Goal: Navigation & Orientation: Find specific page/section

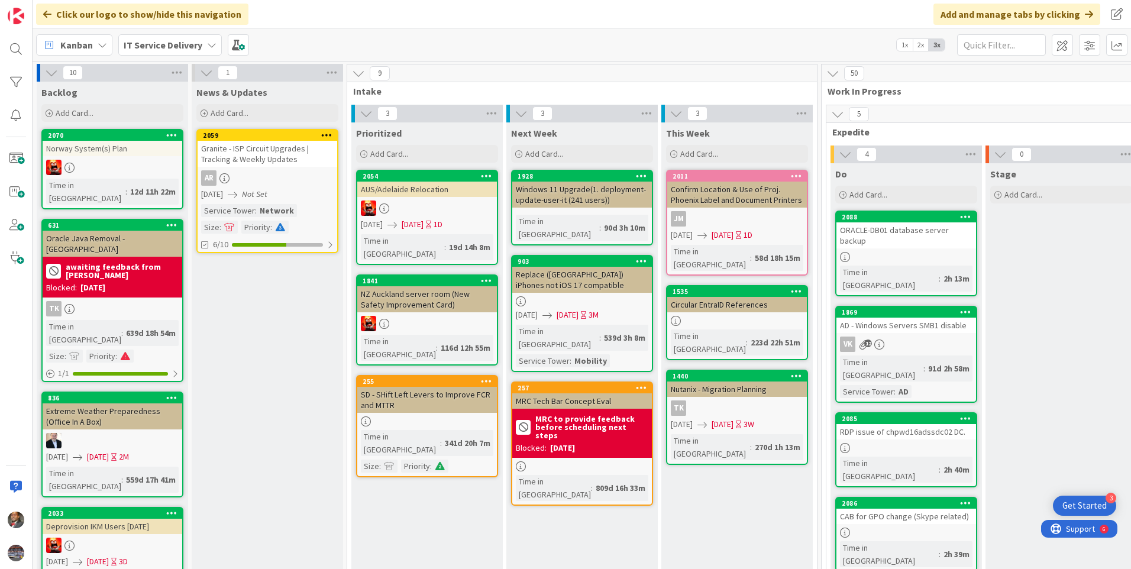
click at [203, 51] on div "IT Service Delivery" at bounding box center [169, 44] width 103 height 21
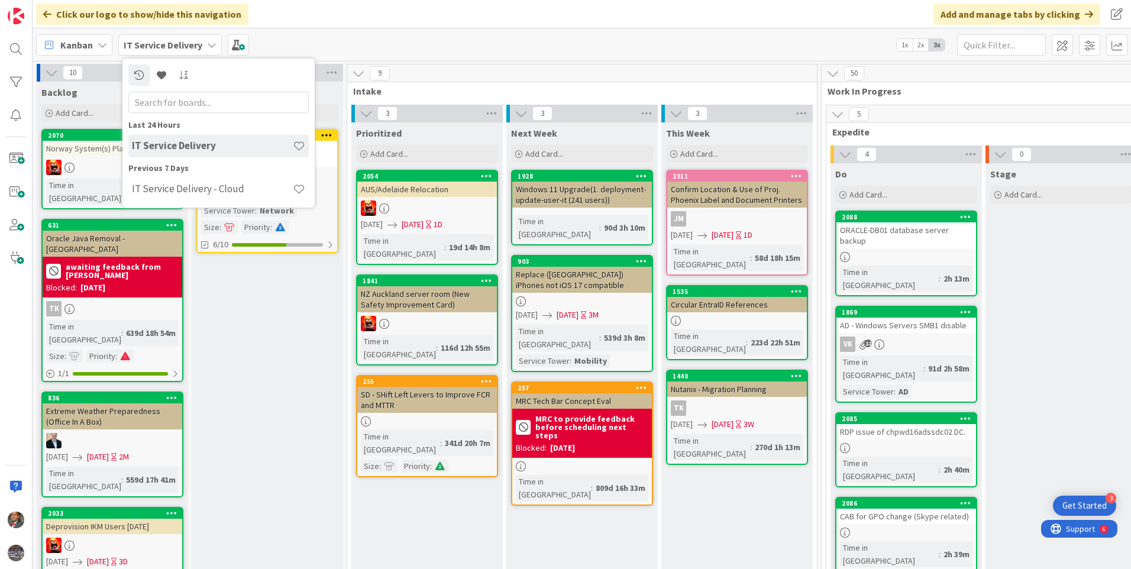
click at [177, 179] on div "IT Service Delivery - Cloud" at bounding box center [218, 189] width 180 height 22
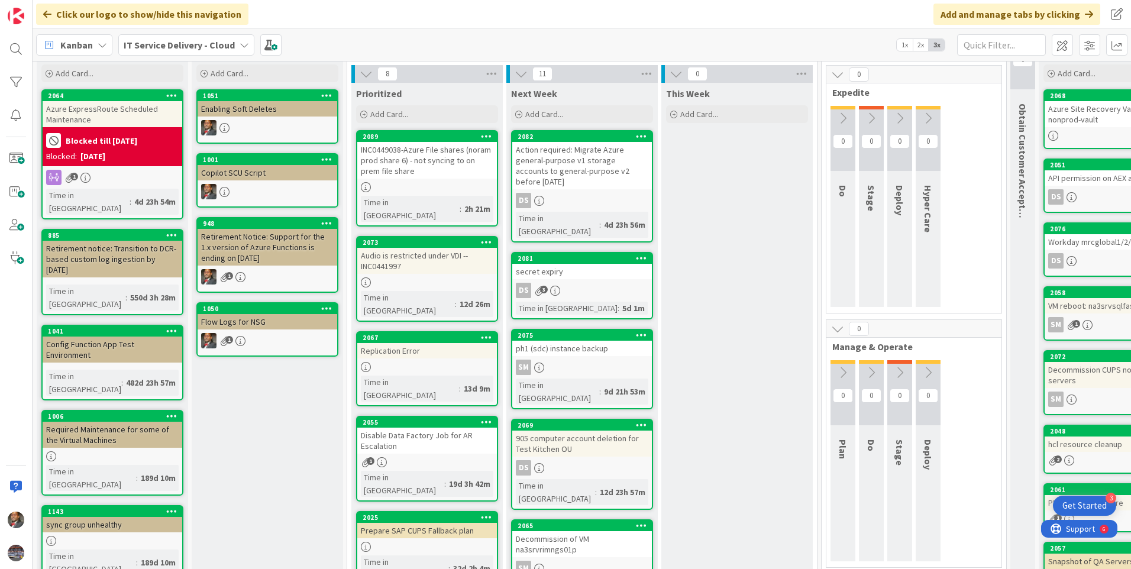
scroll to position [59, 0]
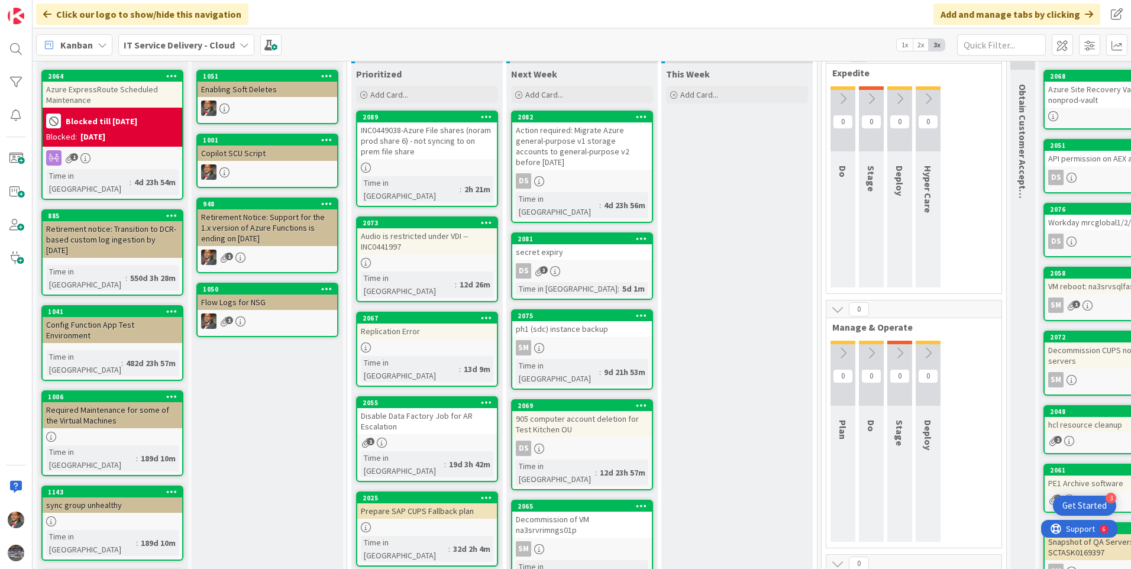
click at [415, 153] on div "INC0449038-Azure File shares (noram prod share 6) - not syncing to on prem file…" at bounding box center [427, 140] width 140 height 37
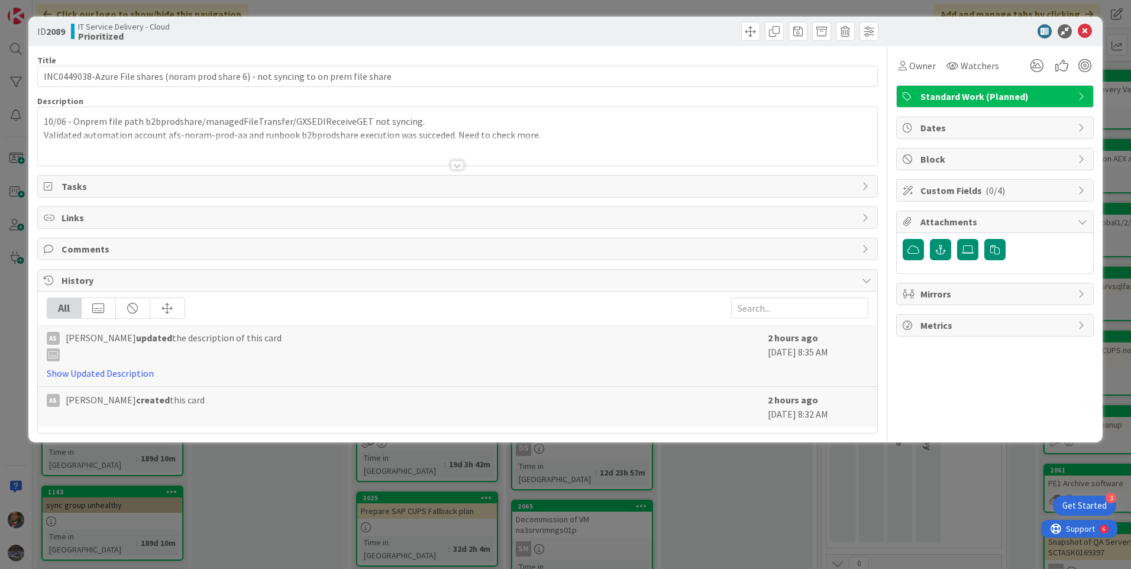
click at [455, 169] on div at bounding box center [457, 164] width 13 height 9
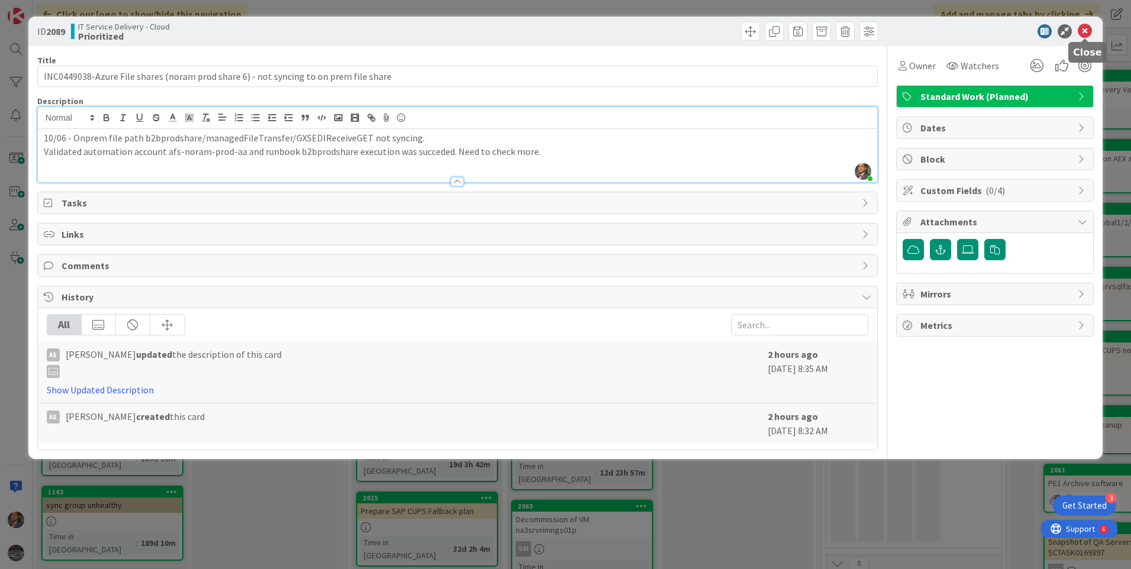
click at [1084, 35] on icon at bounding box center [1085, 31] width 14 height 14
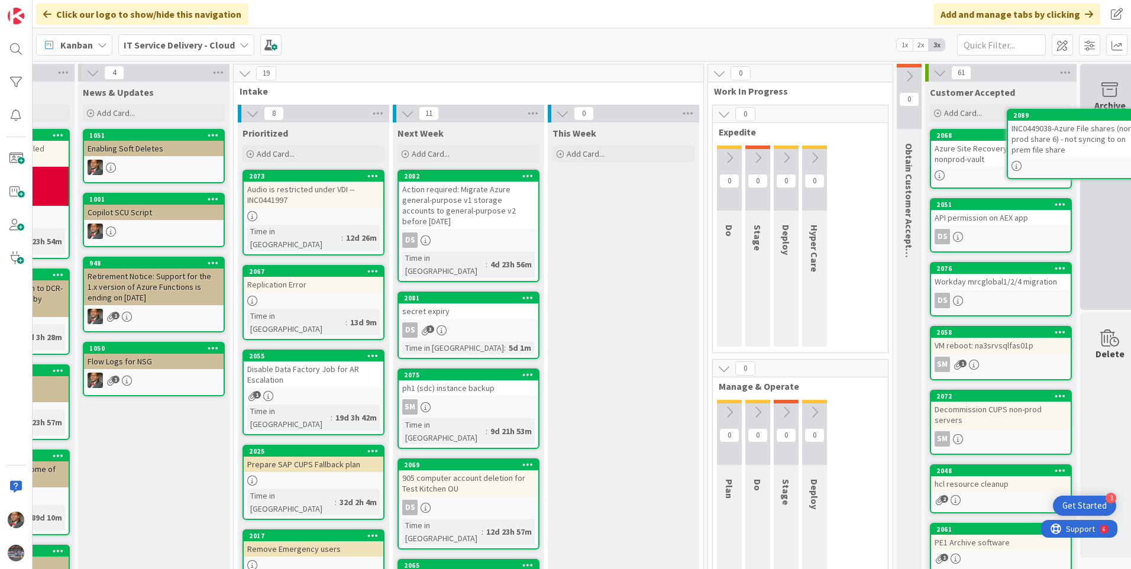
scroll to position [0, 135]
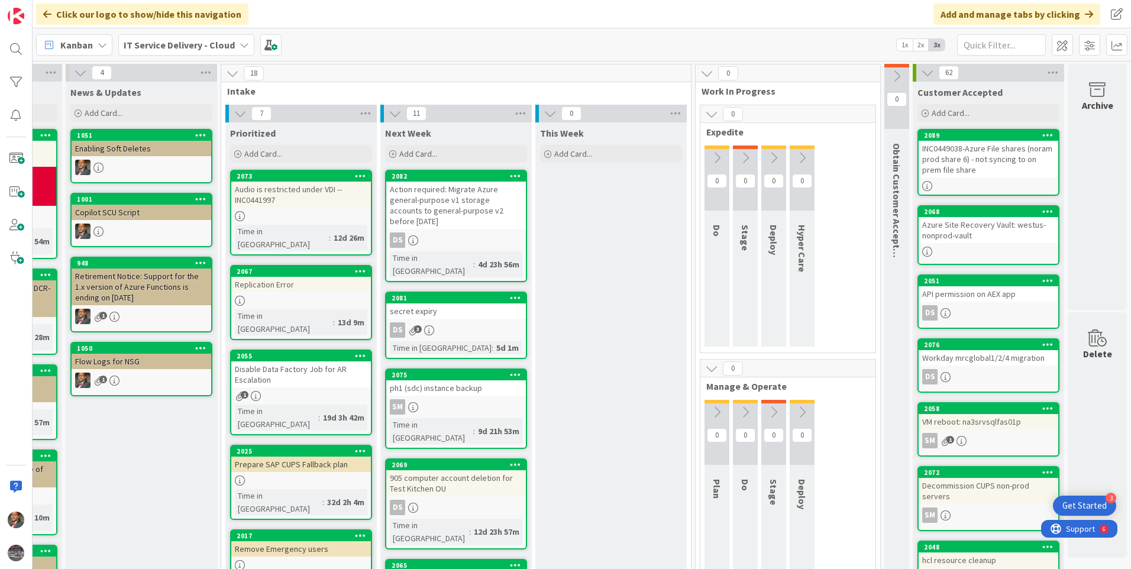
click at [979, 150] on div "INC0449038-Azure File shares (noram prod share 6) - not syncing to on prem file…" at bounding box center [988, 159] width 140 height 37
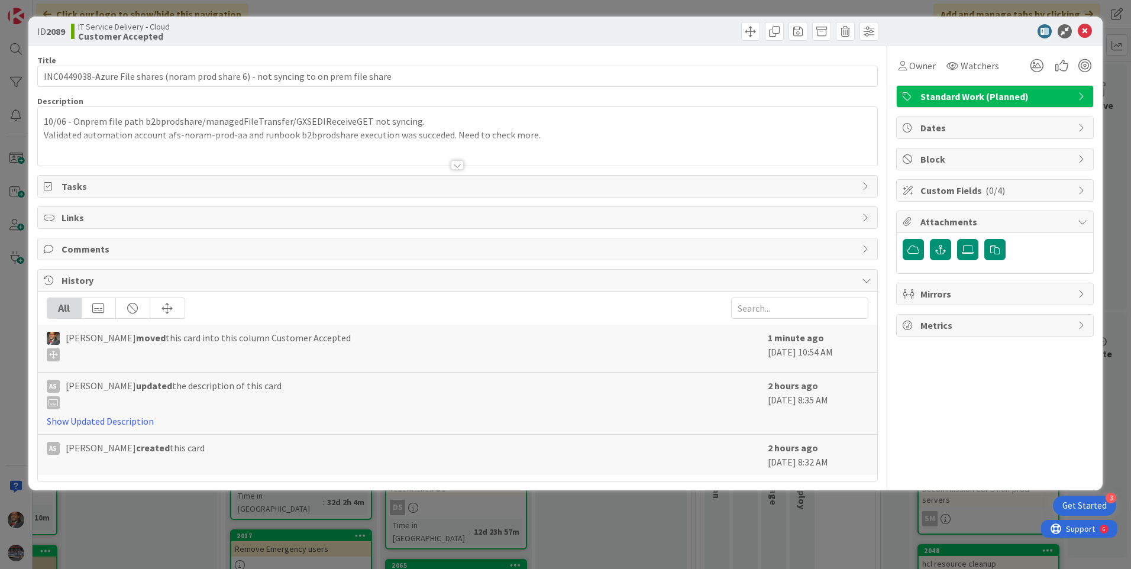
click at [453, 164] on div at bounding box center [457, 164] width 13 height 9
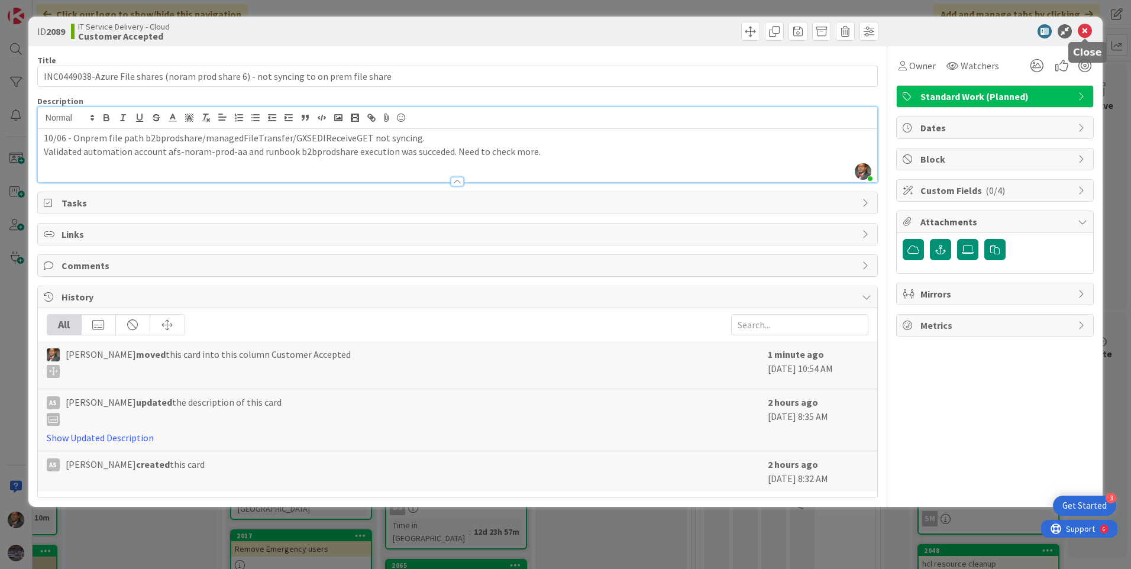
click at [1083, 34] on icon at bounding box center [1085, 31] width 14 height 14
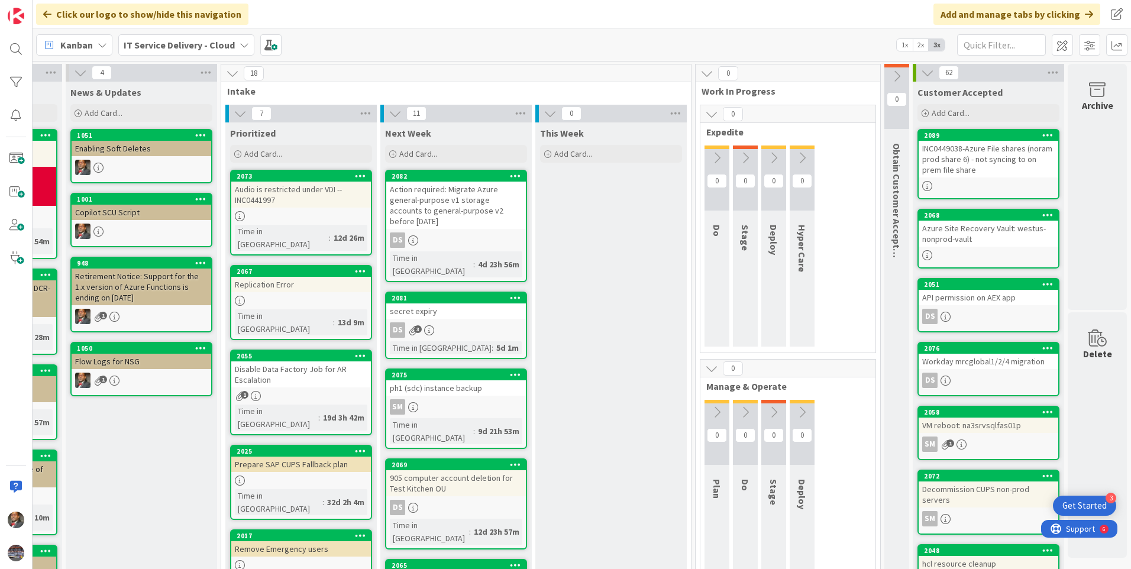
click at [288, 280] on div "2067 Replication Error Time in [GEOGRAPHIC_DATA] : 13d 9m" at bounding box center [301, 302] width 142 height 75
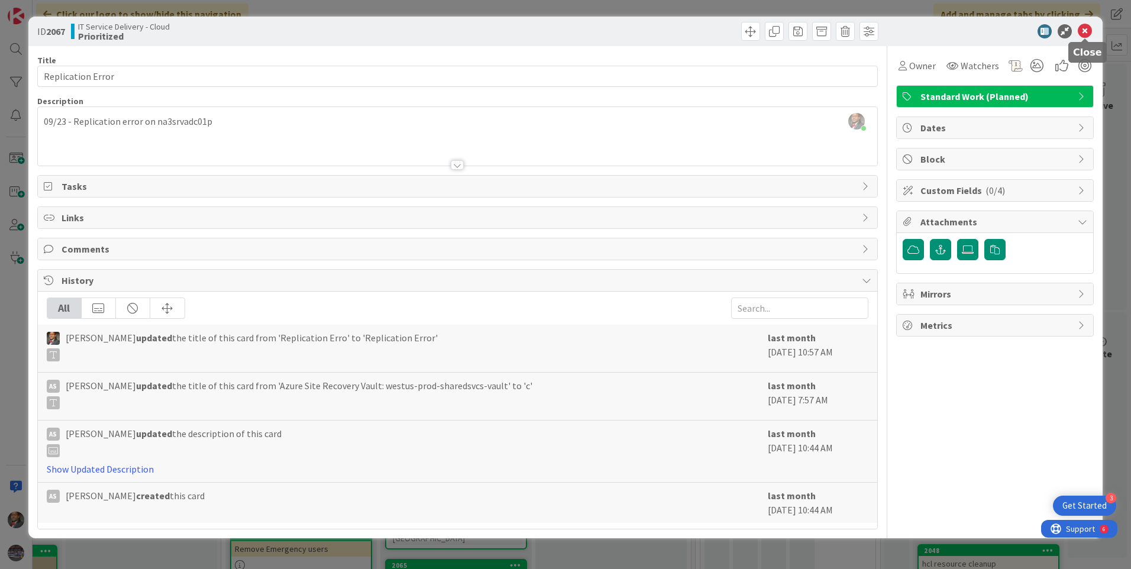
click at [1091, 33] on icon at bounding box center [1085, 31] width 14 height 14
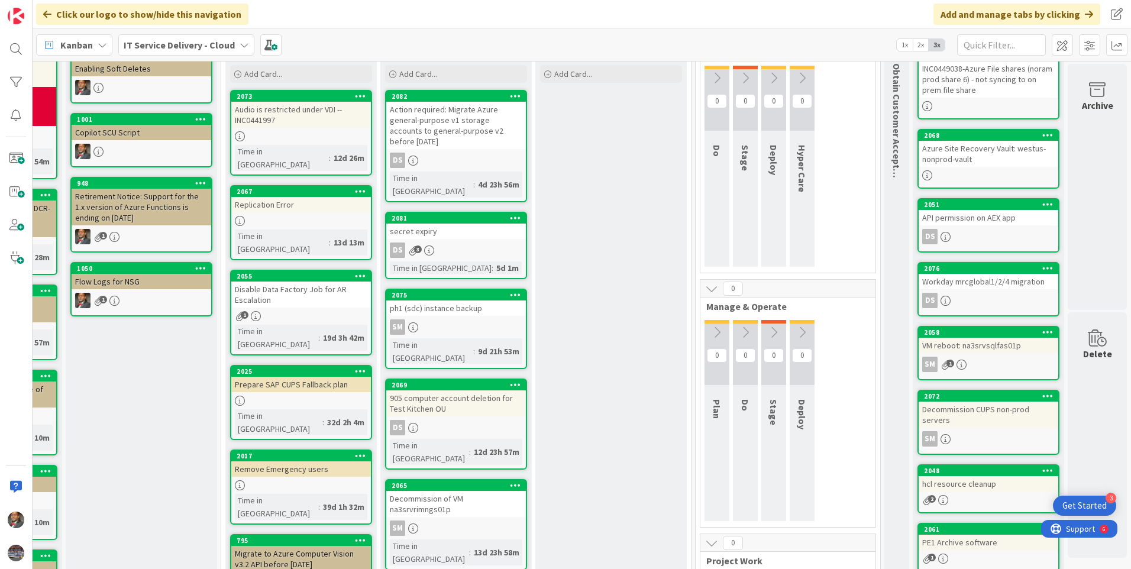
scroll to position [59, 135]
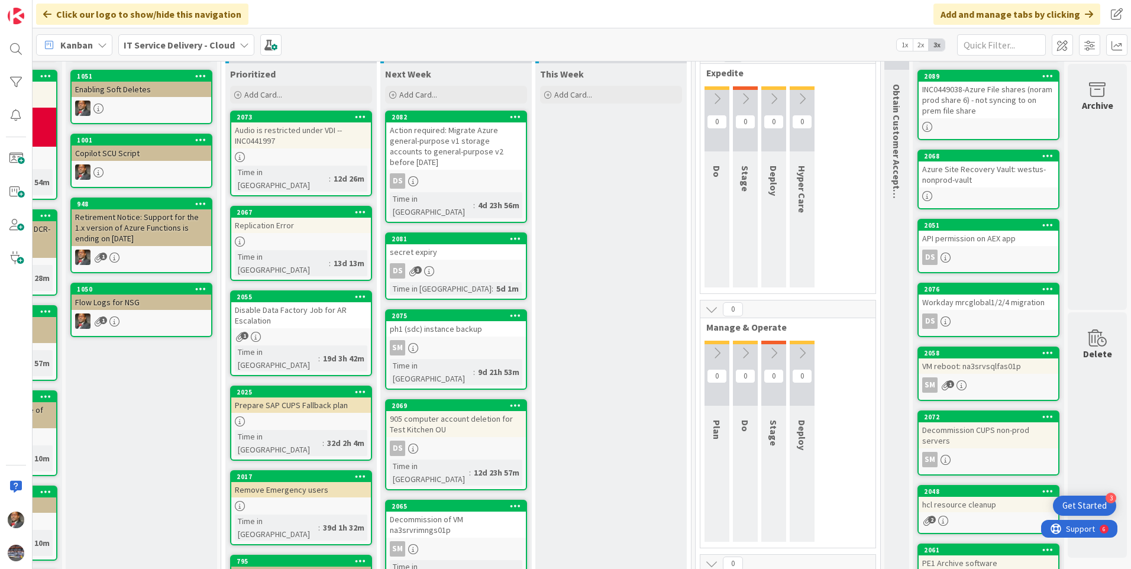
click at [294, 137] on div "Audio is restricted under VDI --INC0441997" at bounding box center [301, 135] width 140 height 26
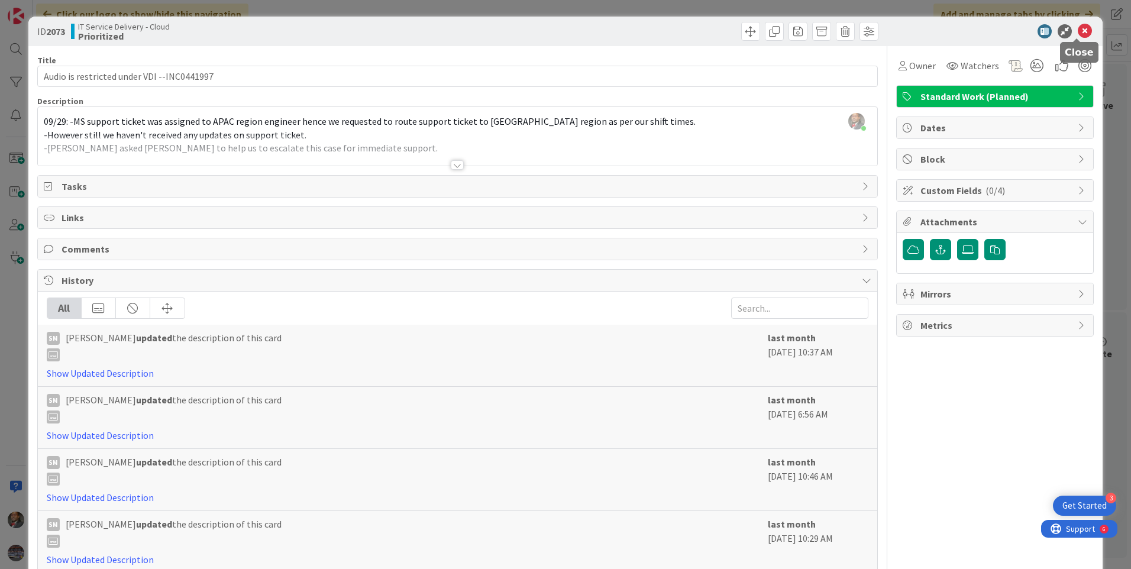
click at [1078, 27] on icon at bounding box center [1085, 31] width 14 height 14
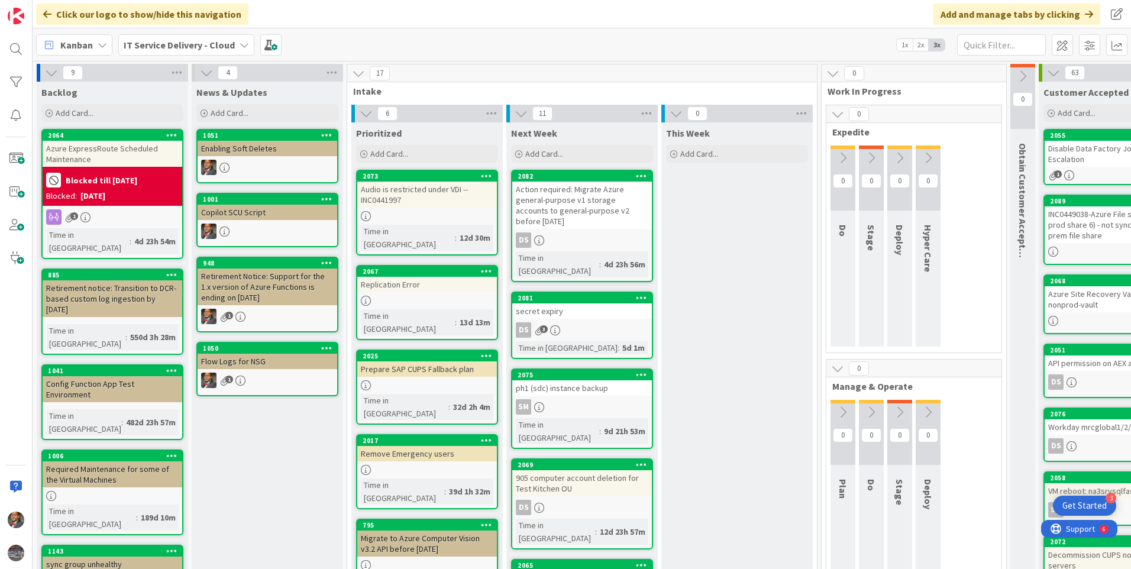
click at [574, 201] on div "Action required: Migrate Azure general-purpose v1 storage accounts to general-p…" at bounding box center [582, 205] width 140 height 47
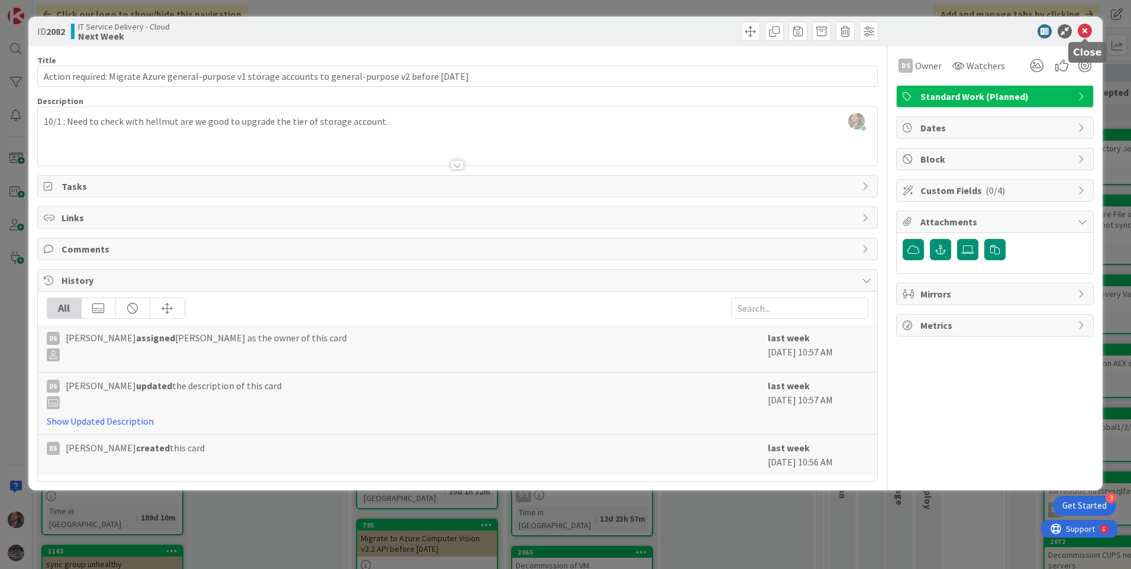
click at [1089, 31] on icon at bounding box center [1085, 31] width 14 height 14
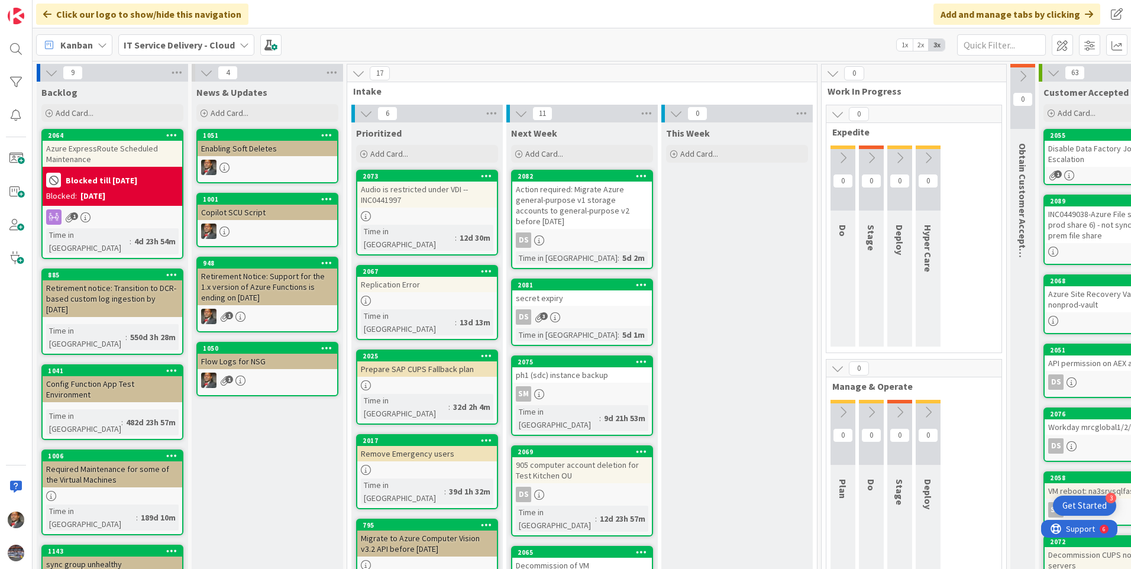
click at [563, 312] on div "DS 3" at bounding box center [582, 316] width 140 height 15
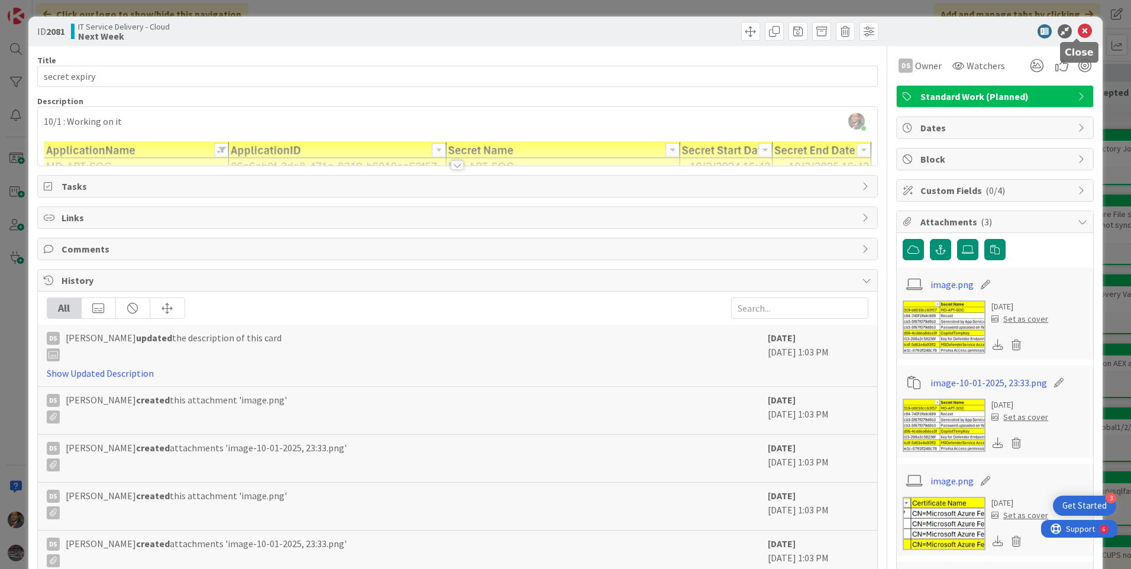
click at [1078, 35] on icon at bounding box center [1085, 31] width 14 height 14
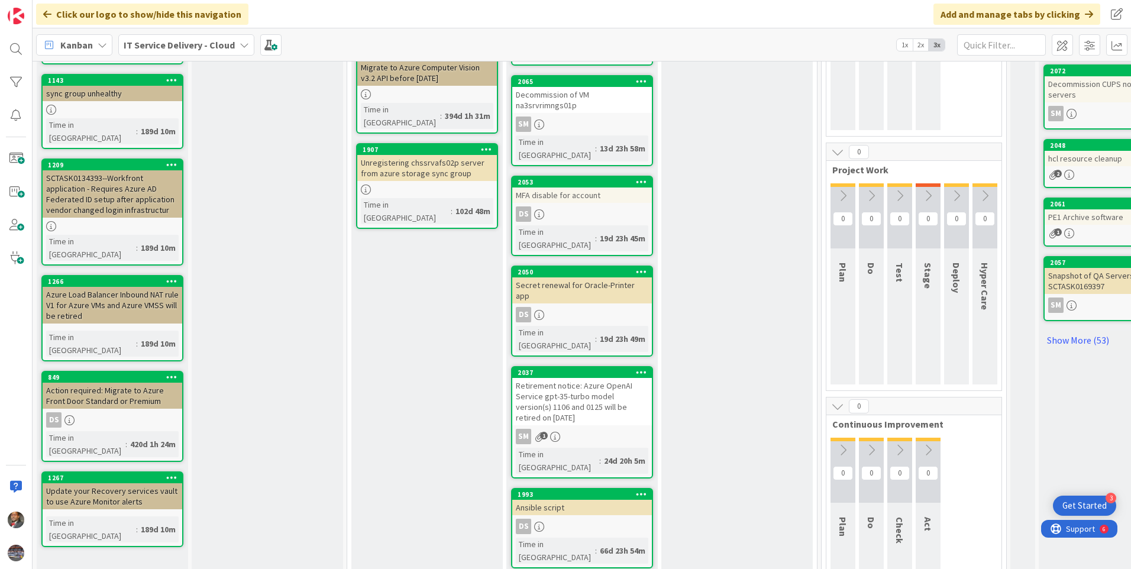
scroll to position [473, 0]
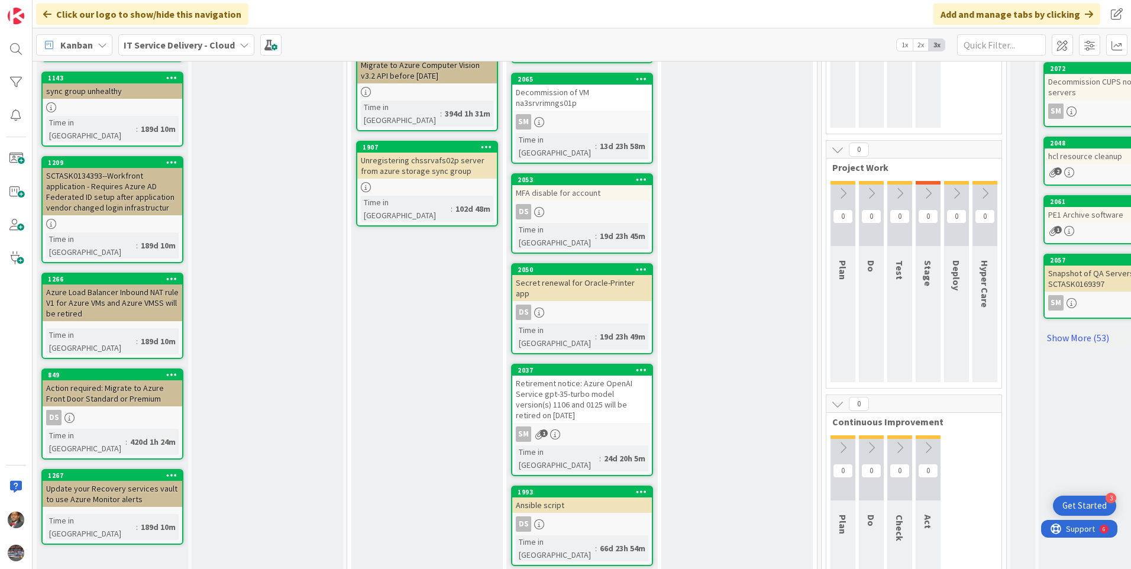
click at [579, 204] on div "DS" at bounding box center [582, 211] width 140 height 15
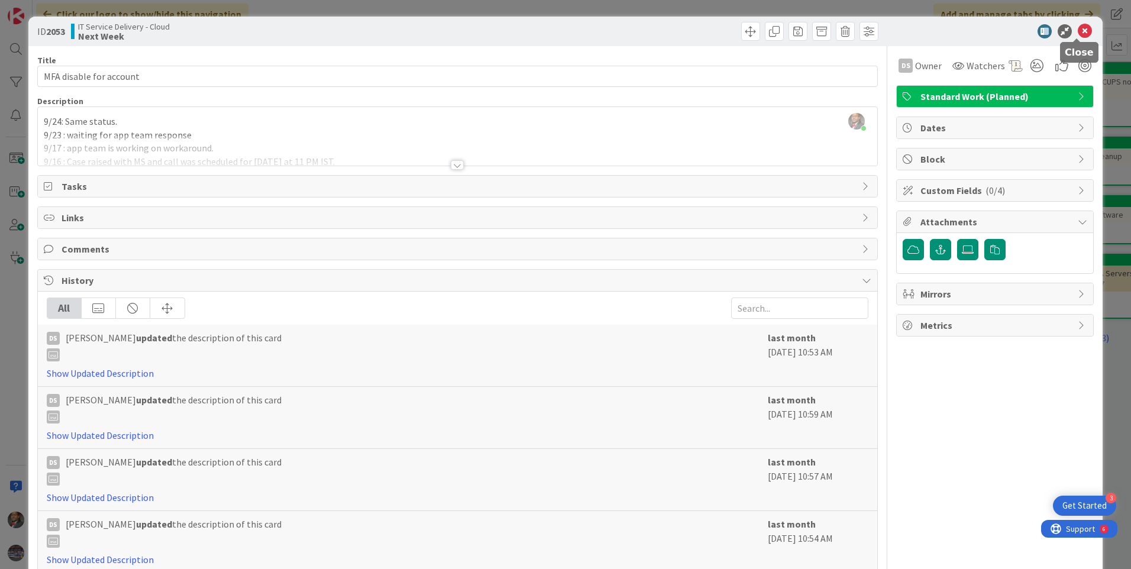
click at [1078, 33] on icon at bounding box center [1085, 31] width 14 height 14
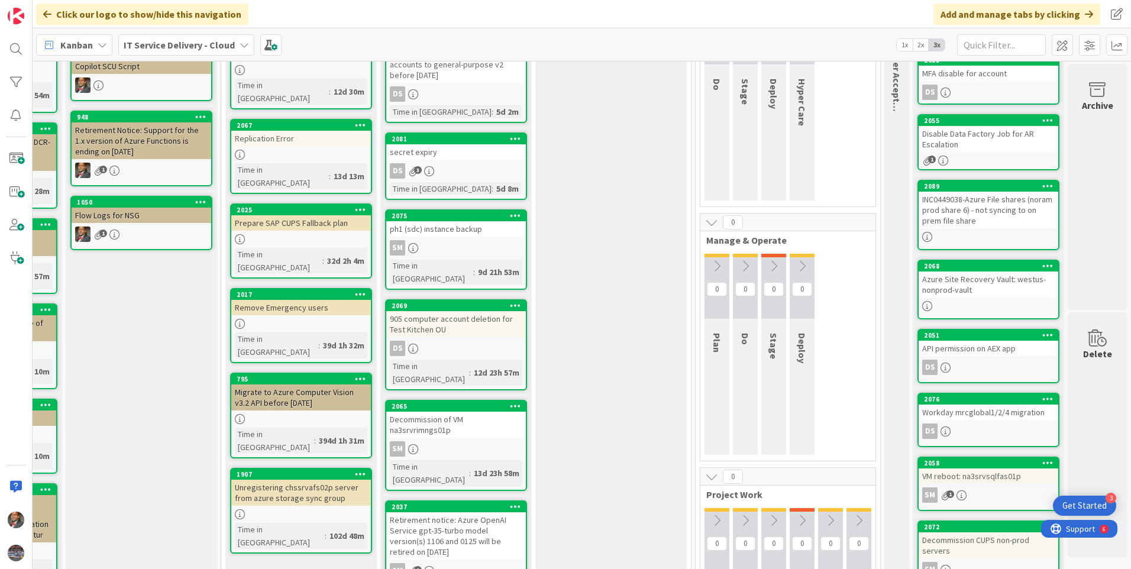
scroll to position [0, 135]
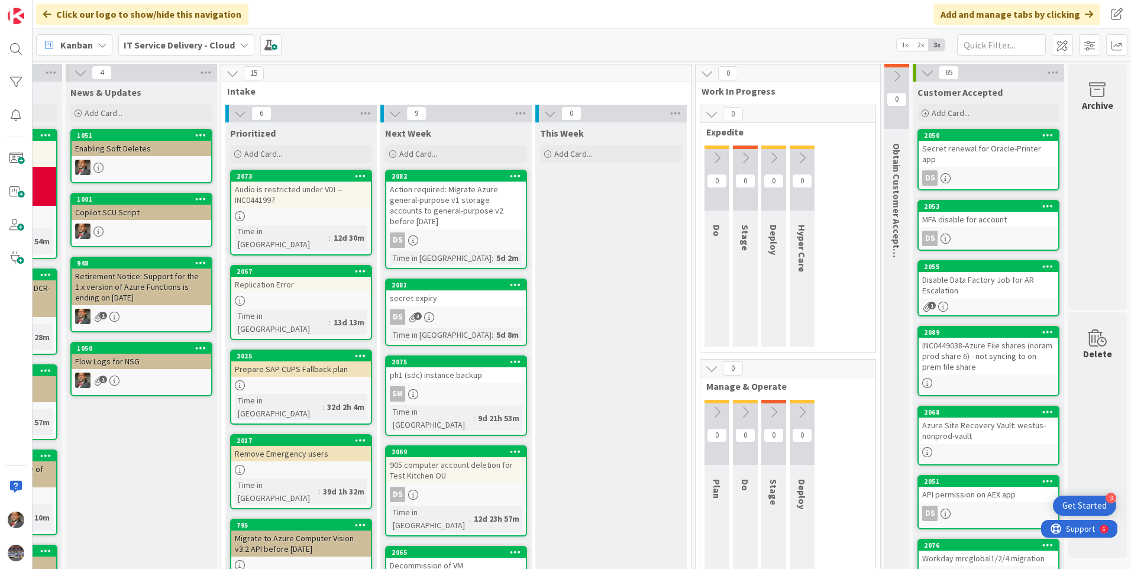
click at [457, 392] on div "SM" at bounding box center [456, 393] width 140 height 15
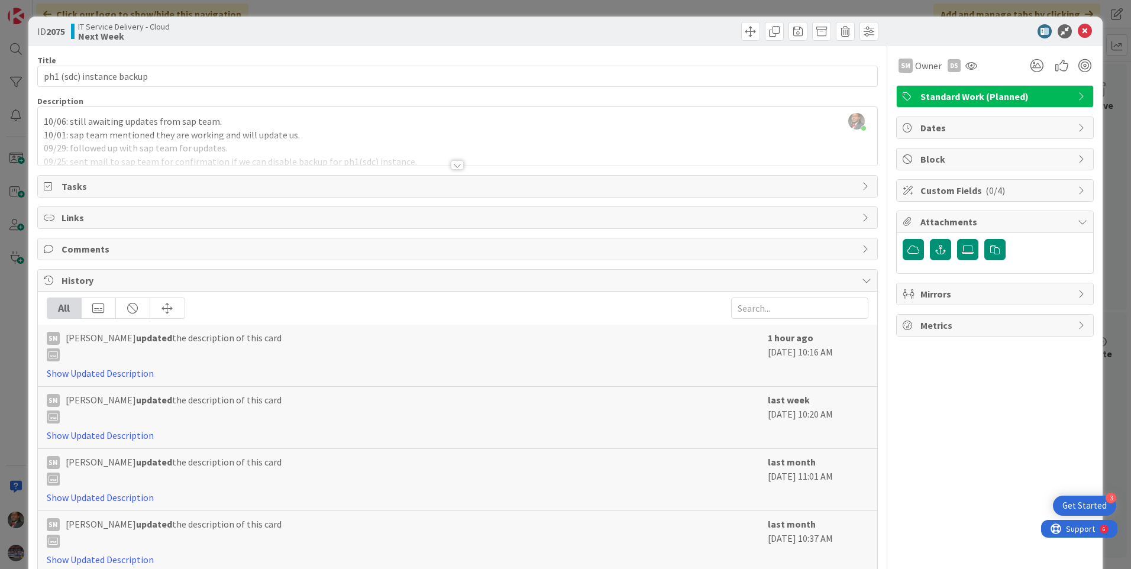
click at [452, 169] on div at bounding box center [457, 164] width 13 height 9
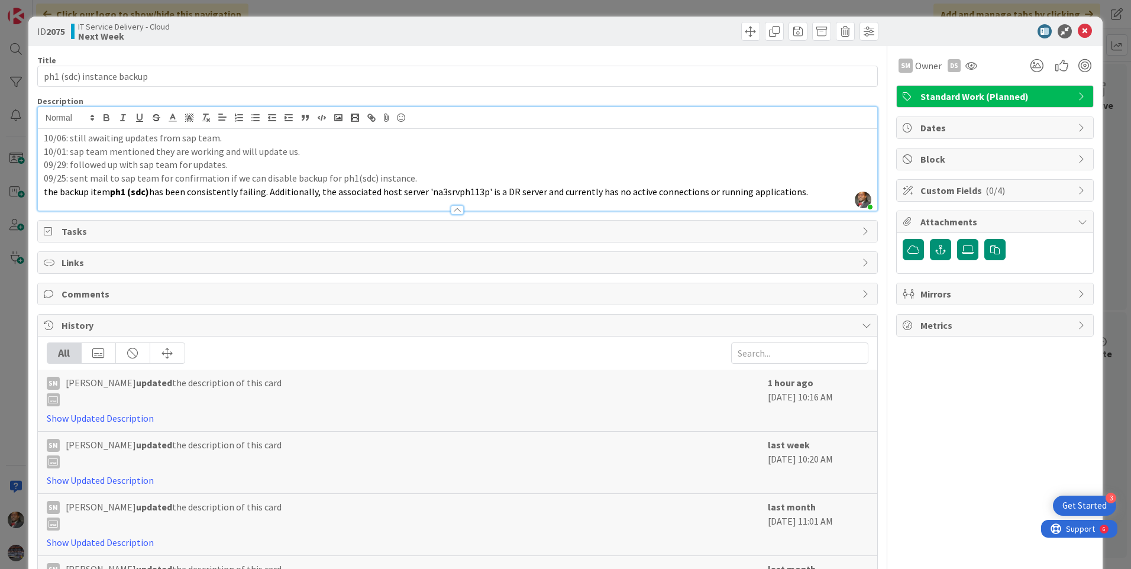
click at [1078, 37] on icon at bounding box center [1085, 31] width 14 height 14
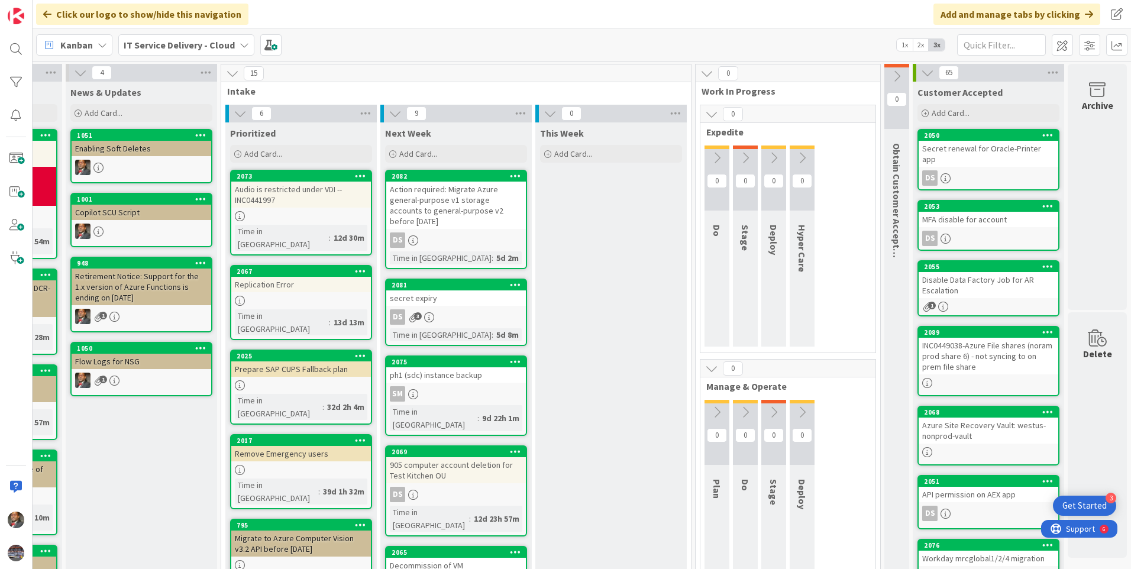
scroll to position [118, 135]
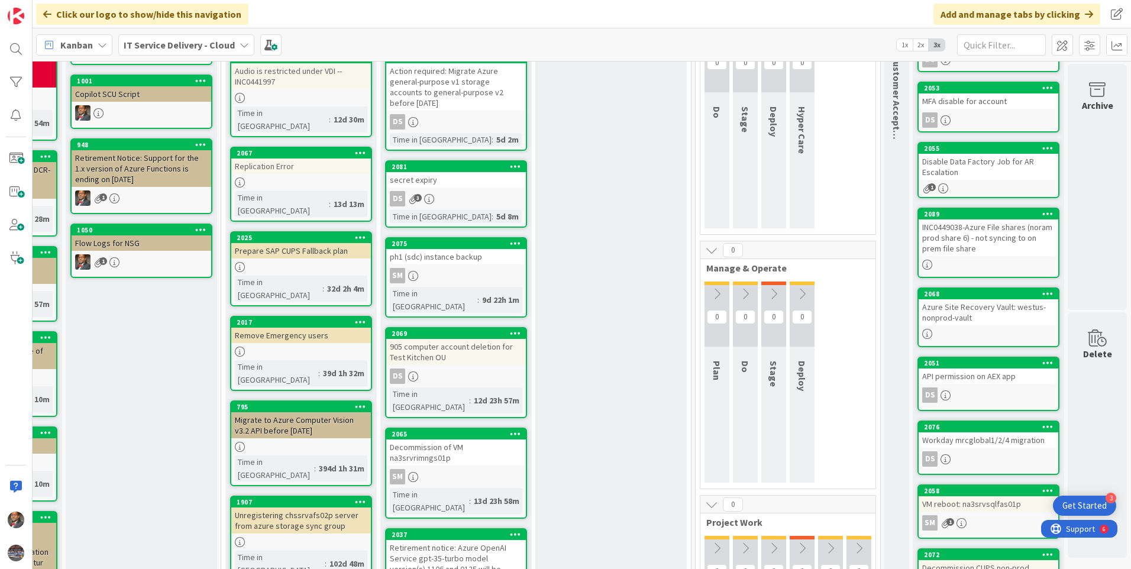
click at [431, 439] on div "Decommission of VM na3srvrimngs01p" at bounding box center [456, 452] width 140 height 26
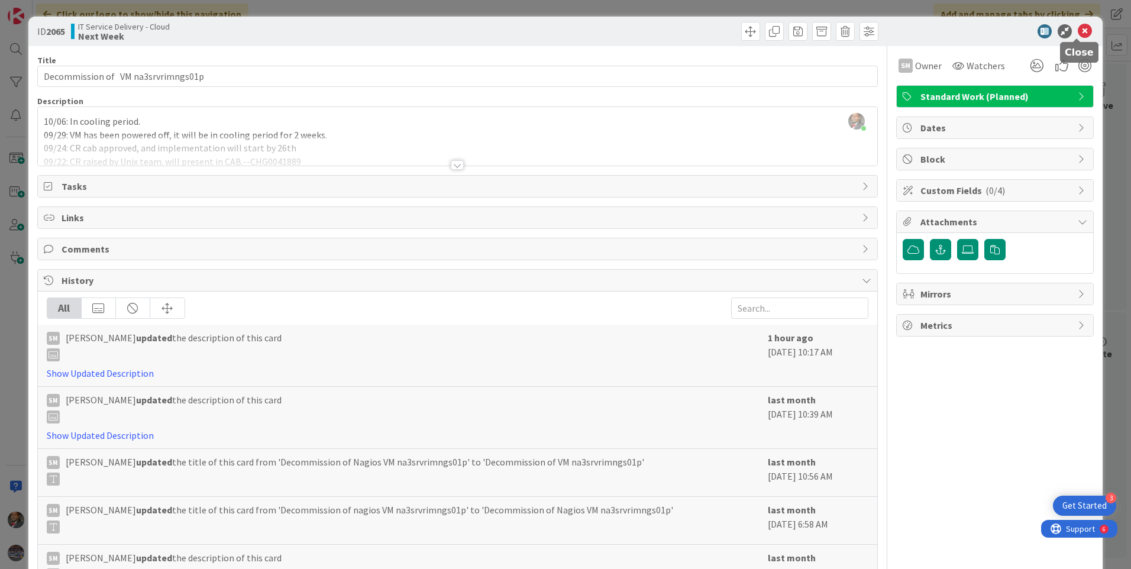
click at [1082, 27] on icon at bounding box center [1085, 31] width 14 height 14
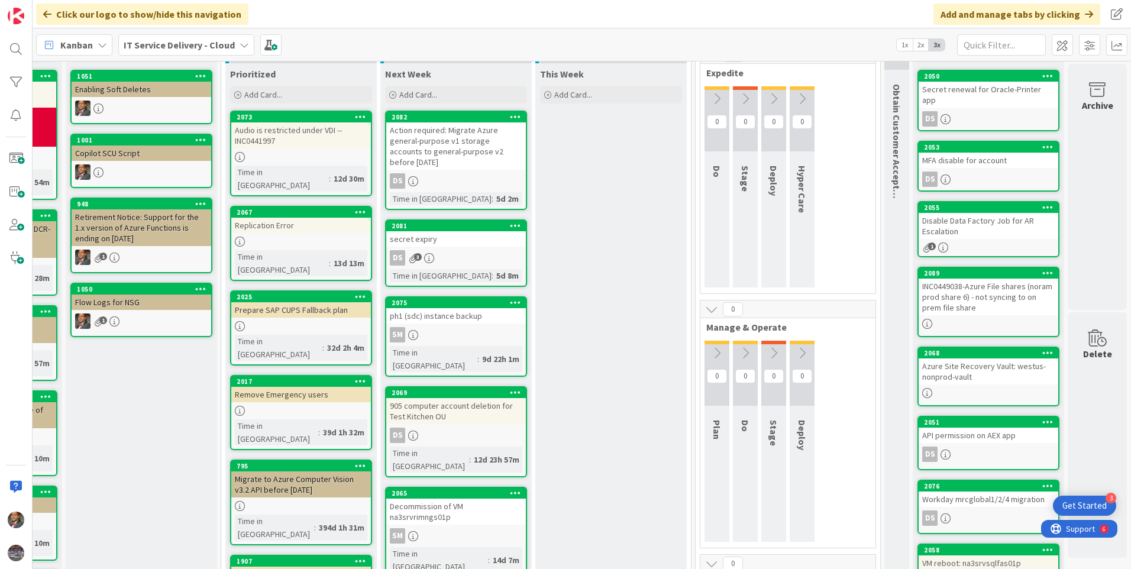
scroll to position [59, 0]
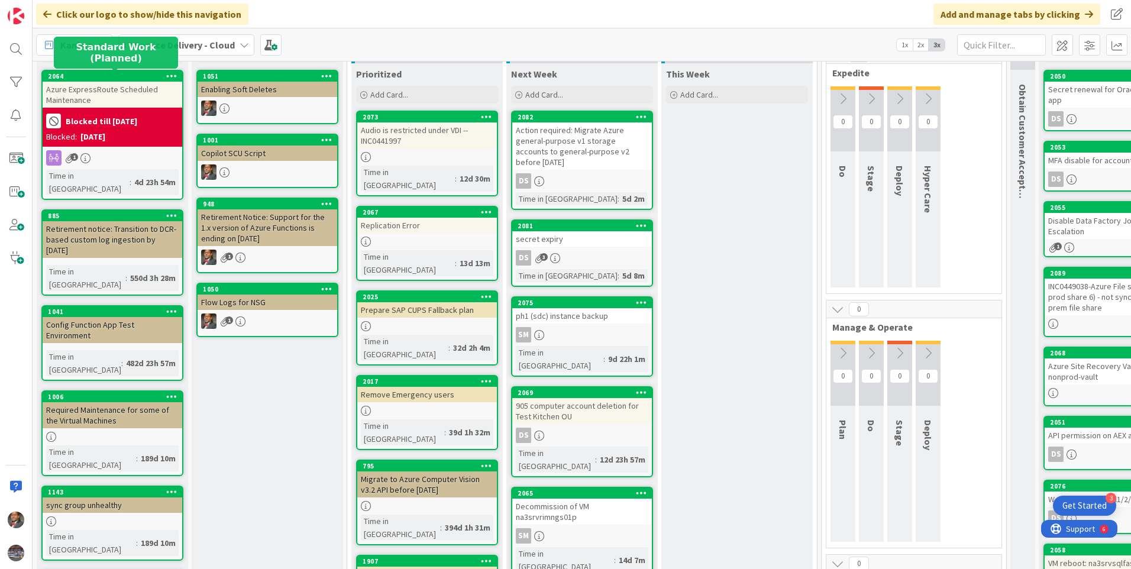
click at [99, 94] on div "Azure ExpressRoute Scheduled Maintenance" at bounding box center [113, 95] width 140 height 26
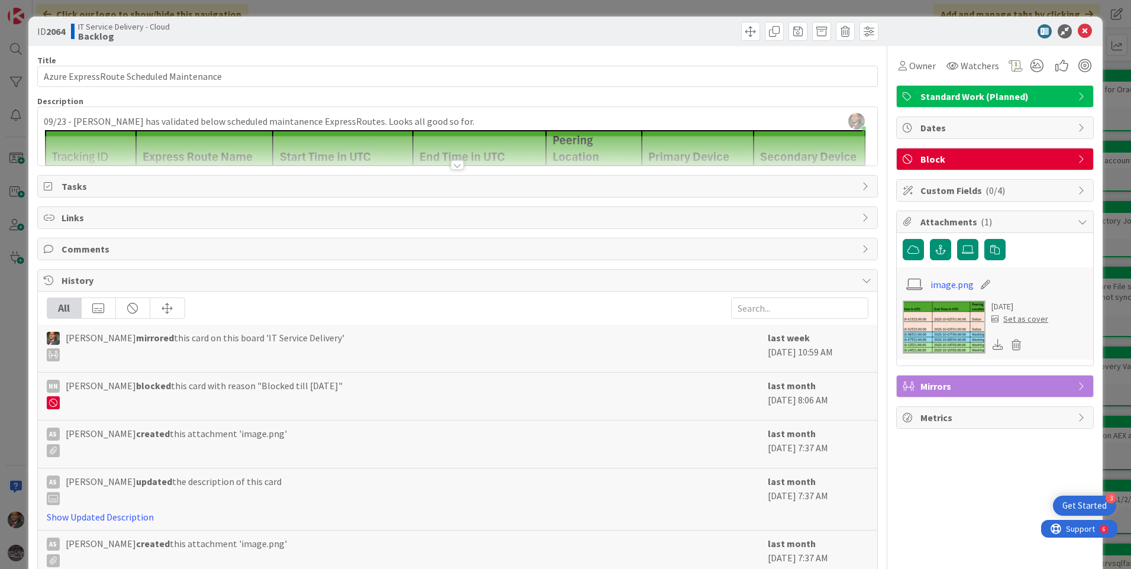
click at [451, 164] on div at bounding box center [457, 164] width 13 height 9
